Goal: Use online tool/utility: Utilize a website feature to perform a specific function

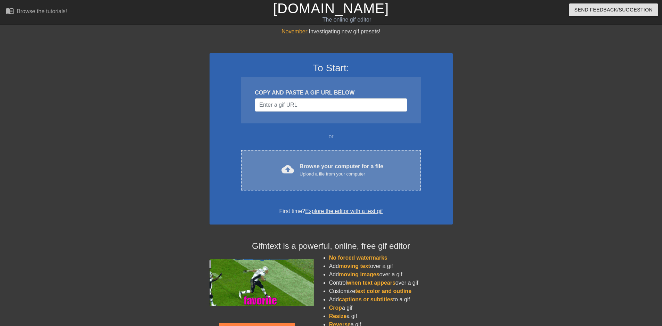
click at [314, 166] on div "Browse your computer for a file Upload a file from your computer" at bounding box center [342, 169] width 84 height 15
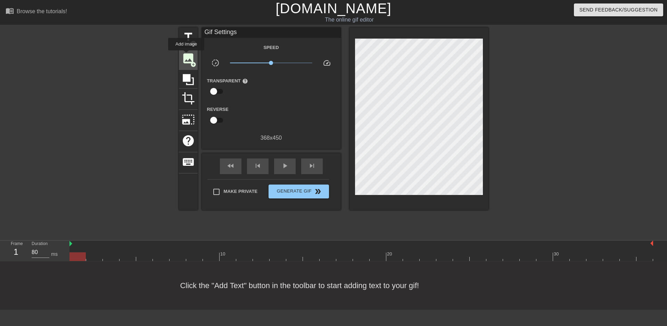
click at [186, 56] on span "image" at bounding box center [188, 58] width 13 height 13
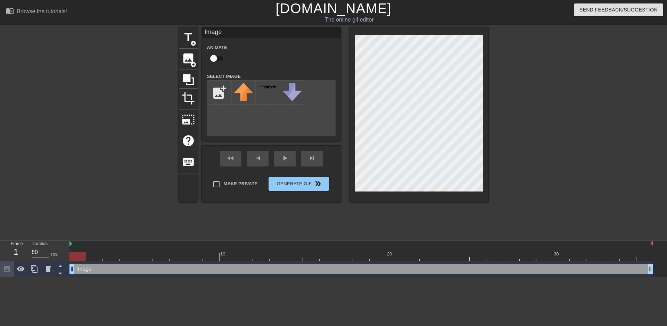
click at [7, 273] on icon at bounding box center [7, 269] width 8 height 8
click at [94, 268] on div "Image drag_handle drag_handle" at bounding box center [362, 269] width 584 height 10
click at [93, 269] on div "Image drag_handle drag_handle" at bounding box center [362, 269] width 584 height 10
click at [221, 95] on input "file" at bounding box center [219, 93] width 24 height 24
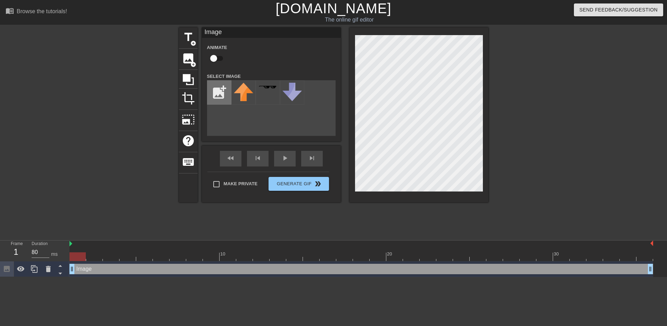
type input "C:\fakepath\Illustration3.png"
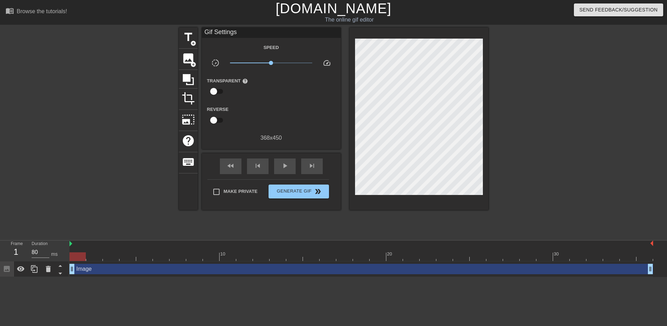
click at [2, 193] on div "title add_circle image add_circle crop photo_size_select_large help keyboard Gi…" at bounding box center [333, 131] width 667 height 209
click at [85, 269] on div "Image drag_handle drag_handle" at bounding box center [362, 269] width 584 height 10
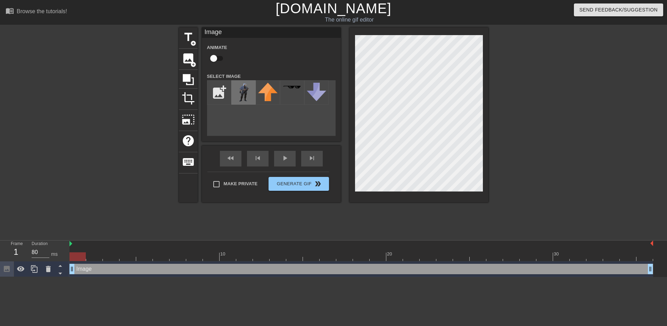
click at [241, 96] on img at bounding box center [243, 92] width 19 height 19
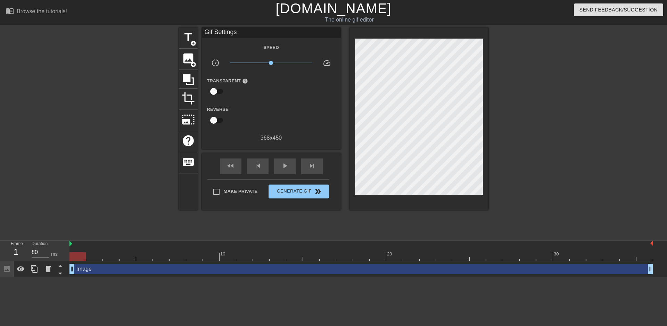
click at [570, 149] on div at bounding box center [549, 131] width 104 height 209
click at [190, 56] on span "image" at bounding box center [188, 58] width 13 height 13
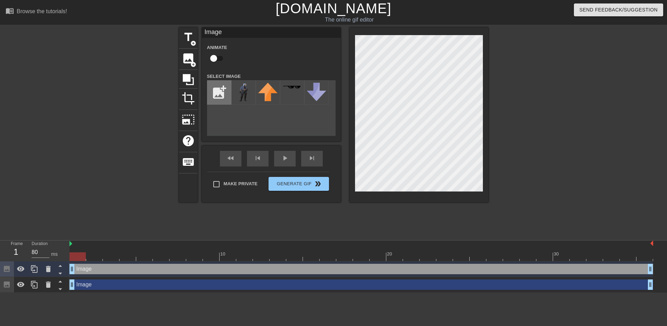
click at [221, 85] on input "file" at bounding box center [219, 93] width 24 height 24
type input "C:\fakepath\FFXIV_Bahamut_Prime.webp"
click at [235, 93] on img at bounding box center [243, 90] width 19 height 15
click at [581, 180] on div at bounding box center [549, 131] width 104 height 209
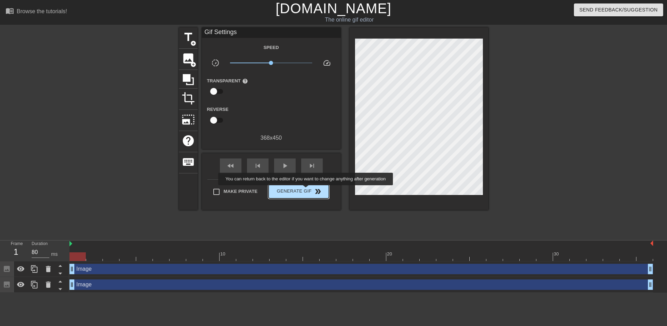
click at [307, 190] on span "Generate Gif double_arrow" at bounding box center [298, 191] width 55 height 8
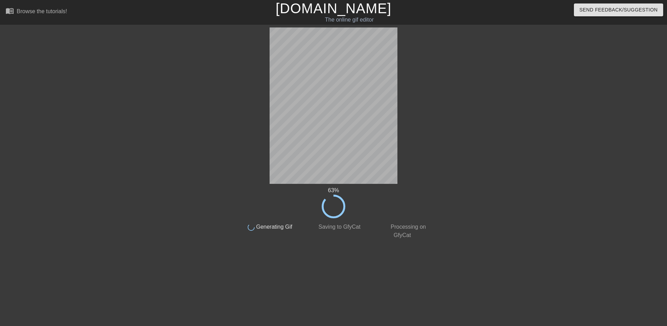
click at [0, 209] on div "63 % done Generating Gif done Saving to GfyCat done Processing on GfyCat title …" at bounding box center [333, 133] width 667 height 212
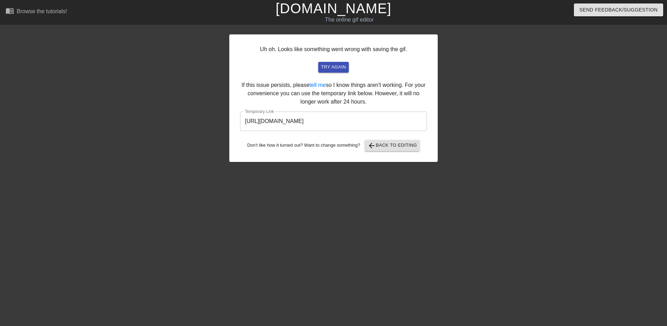
click at [0, 176] on div "Uh oh. Looks like something went wrong with saving the gif. try again If this i…" at bounding box center [333, 131] width 667 height 209
click at [332, 67] on span "try again" at bounding box center [333, 67] width 25 height 8
click at [324, 118] on input "[URL][DOMAIN_NAME]" at bounding box center [333, 121] width 187 height 19
